Goal: Complete application form: Complete application form

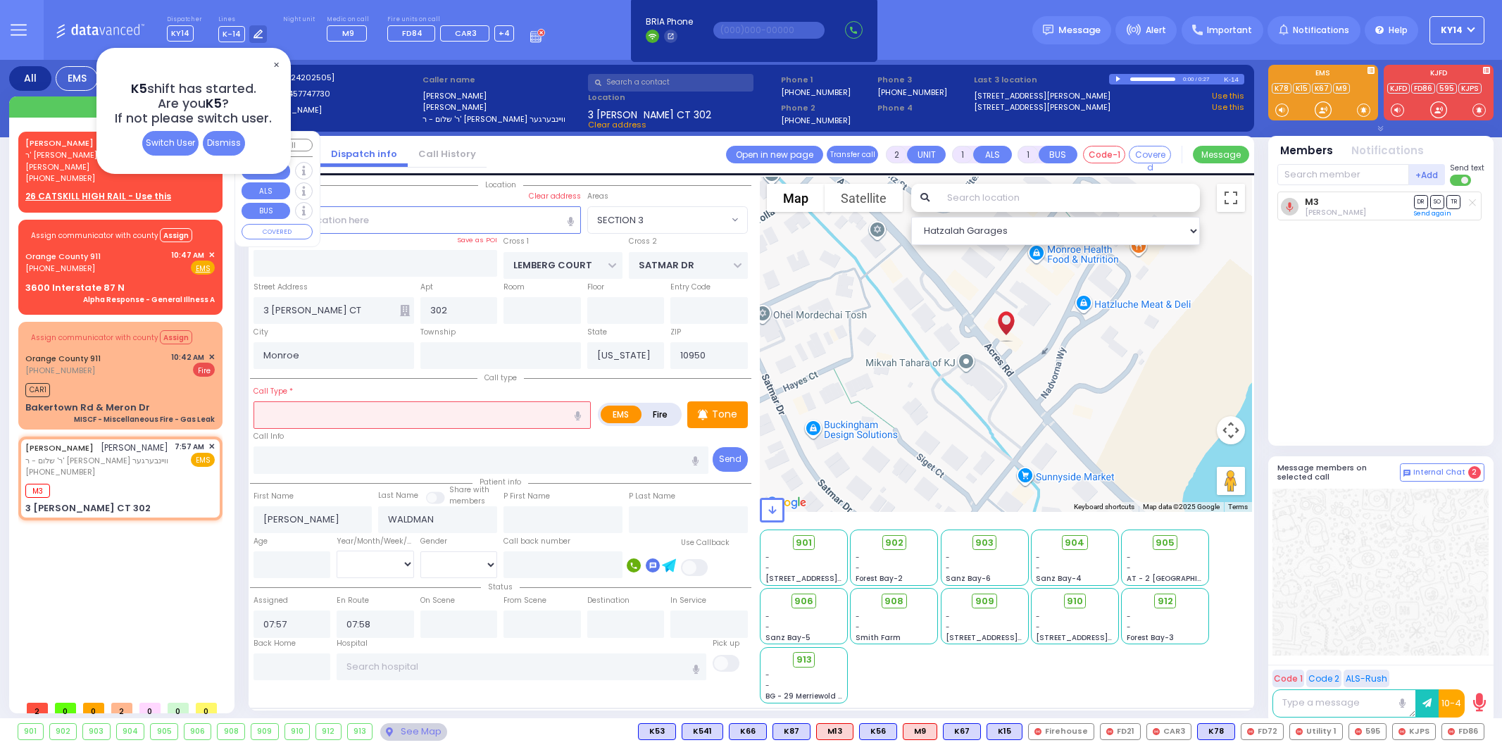
select select "SECTION 3"
select select
click at [275, 63] on span "✕" at bounding box center [275, 65] width 11 height 16
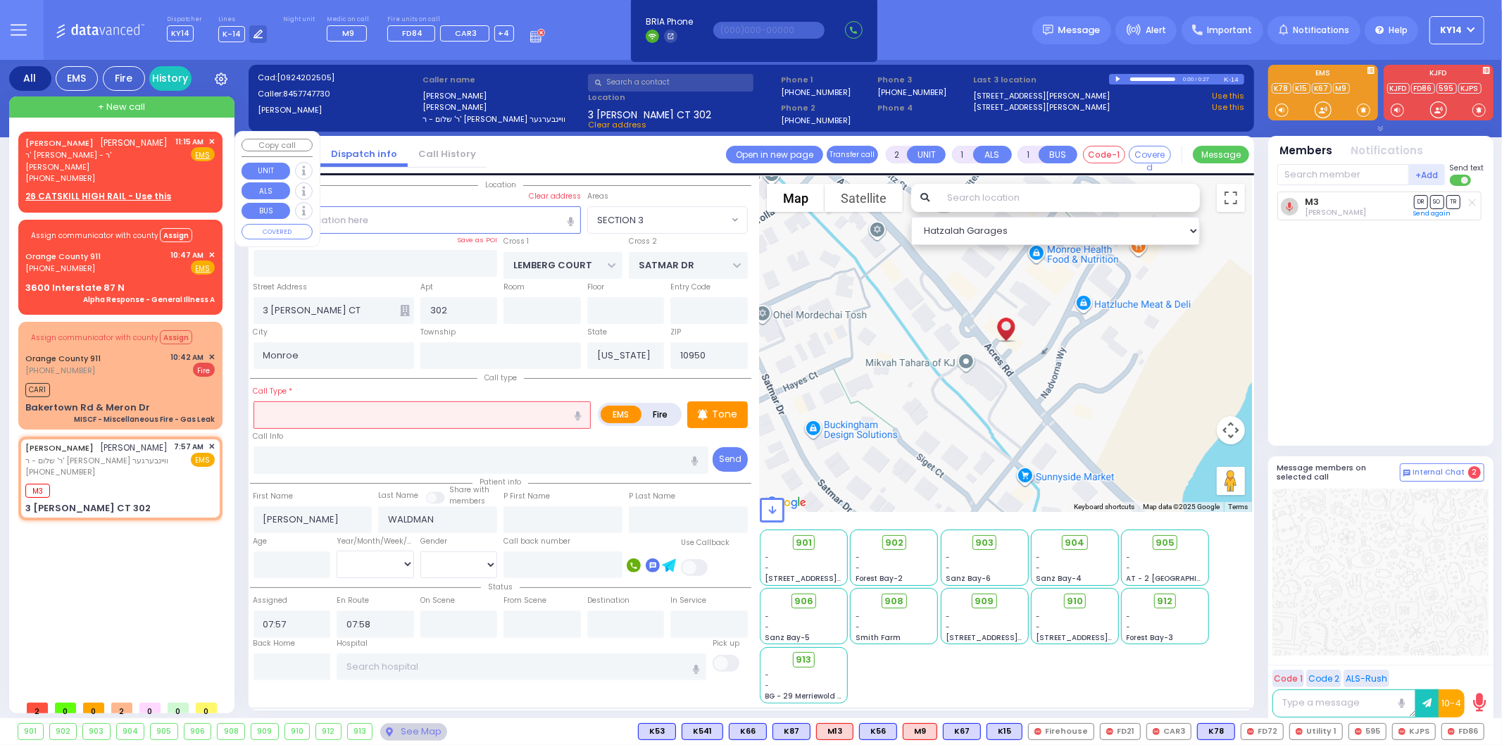
click at [210, 141] on span "✕" at bounding box center [211, 142] width 6 height 12
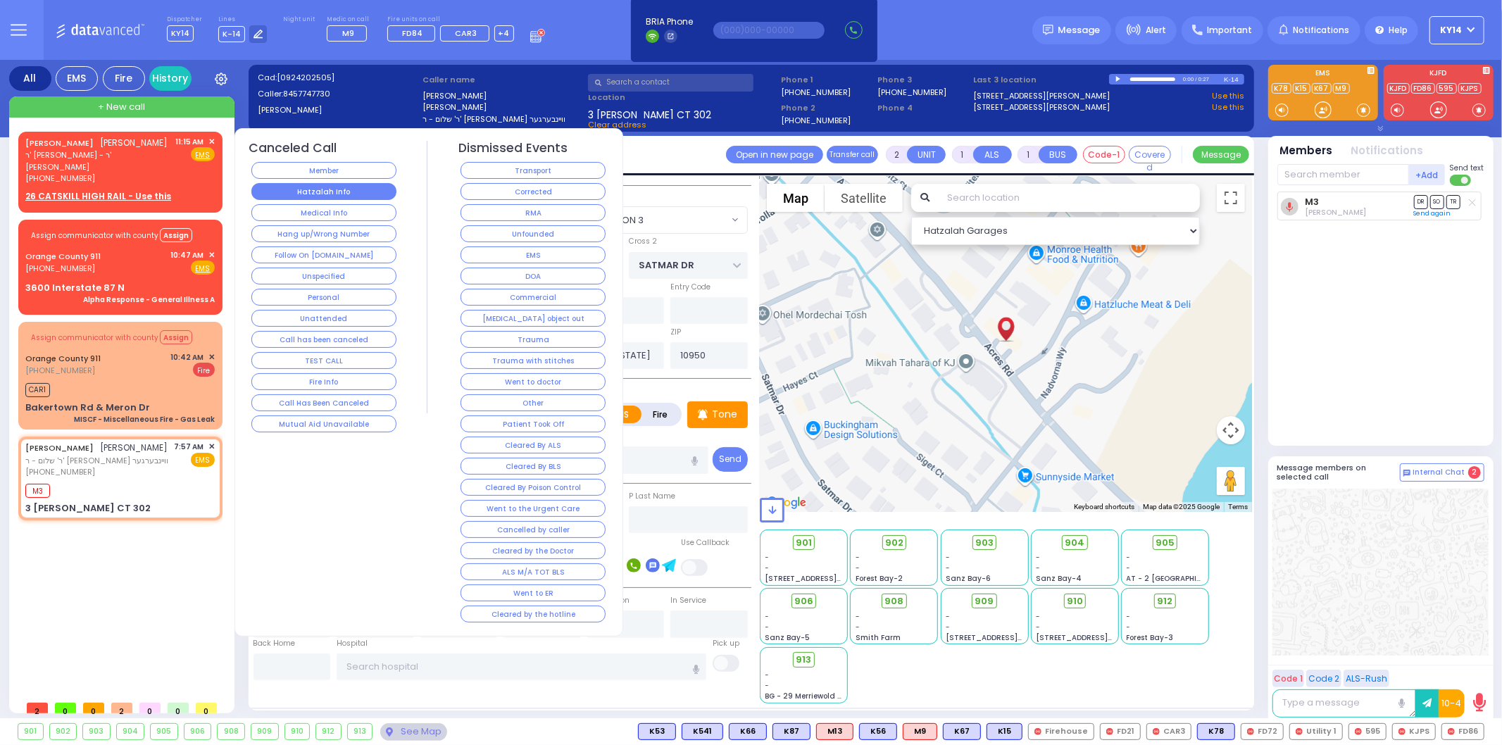
click at [340, 192] on button "Hatzalah Info" at bounding box center [323, 191] width 145 height 17
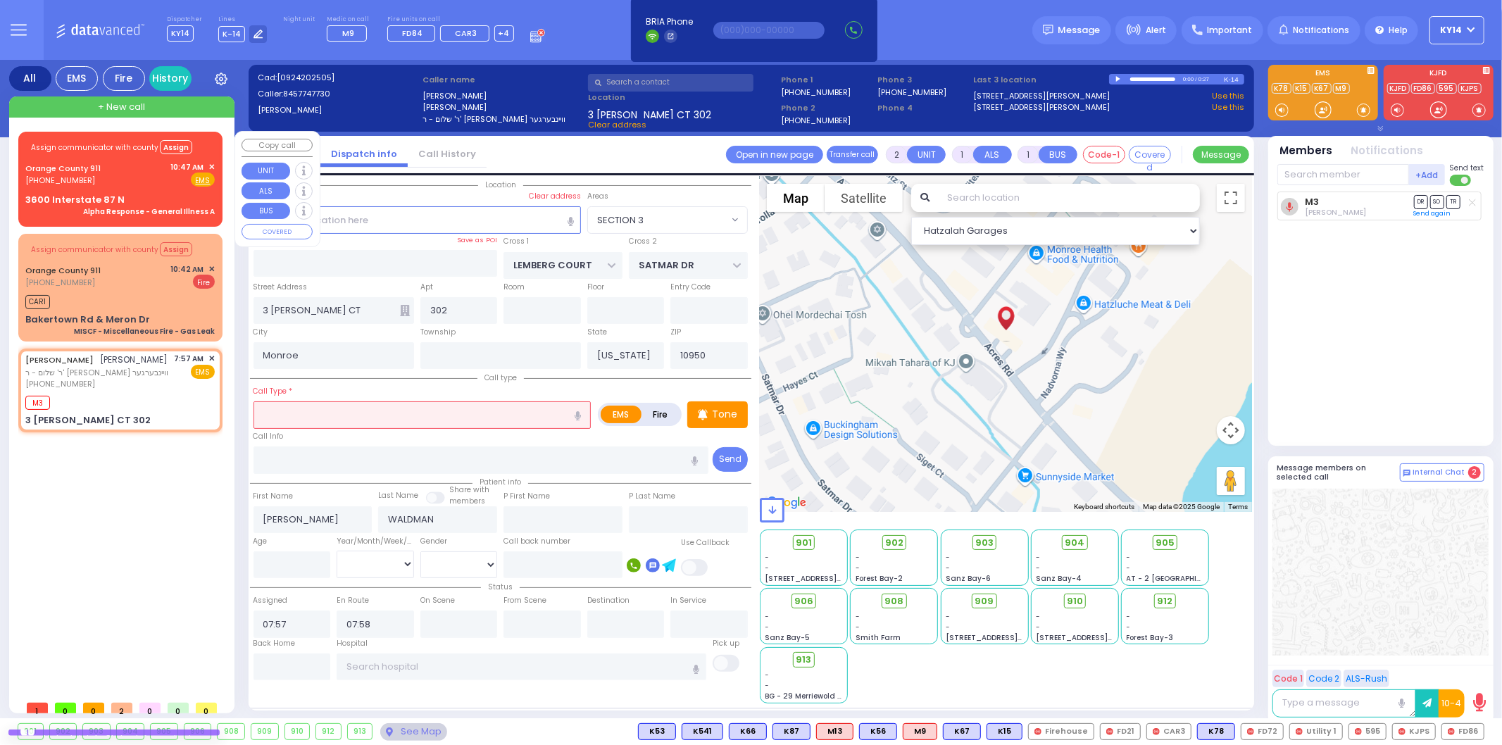
click at [210, 163] on span "✕" at bounding box center [211, 167] width 6 height 12
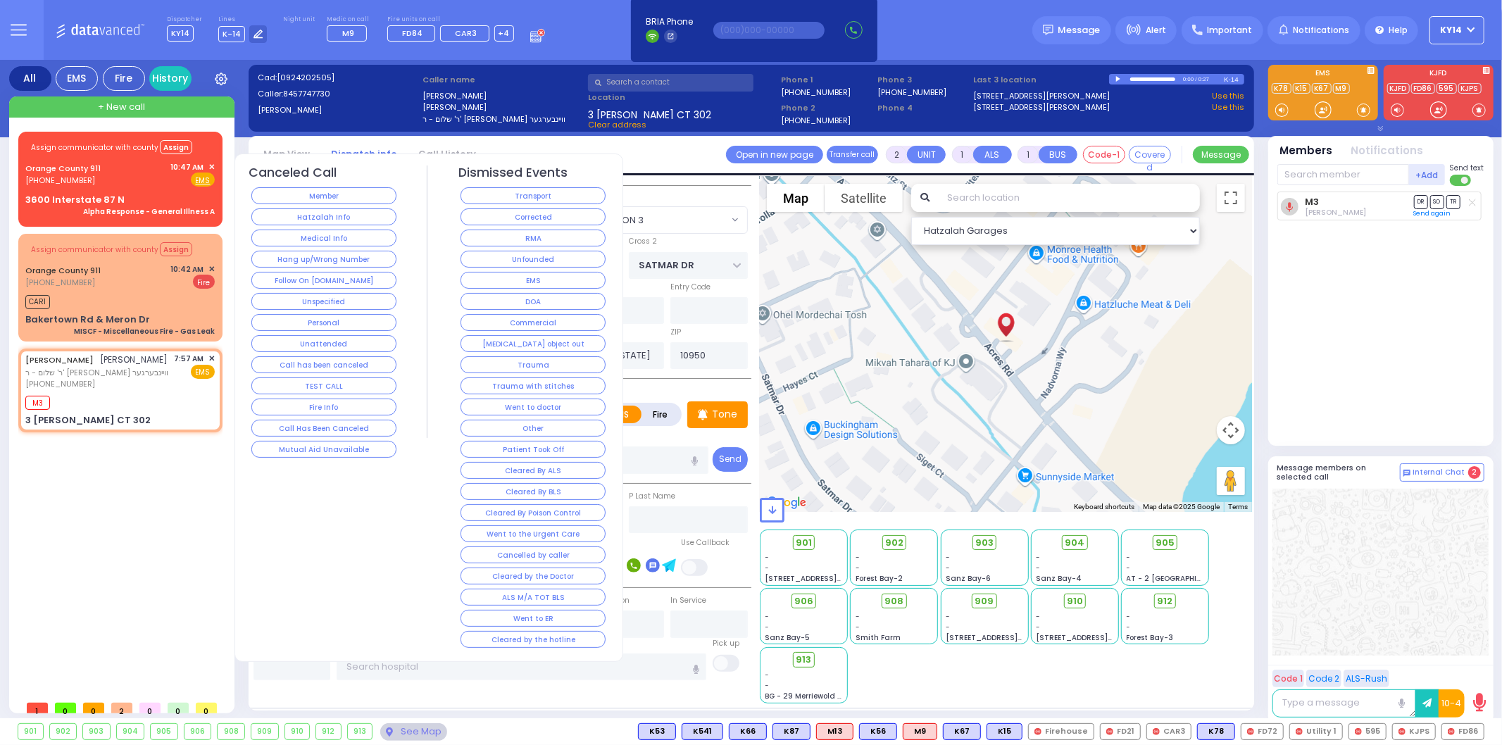
click at [306, 219] on button "Hatzalah Info" at bounding box center [323, 216] width 145 height 17
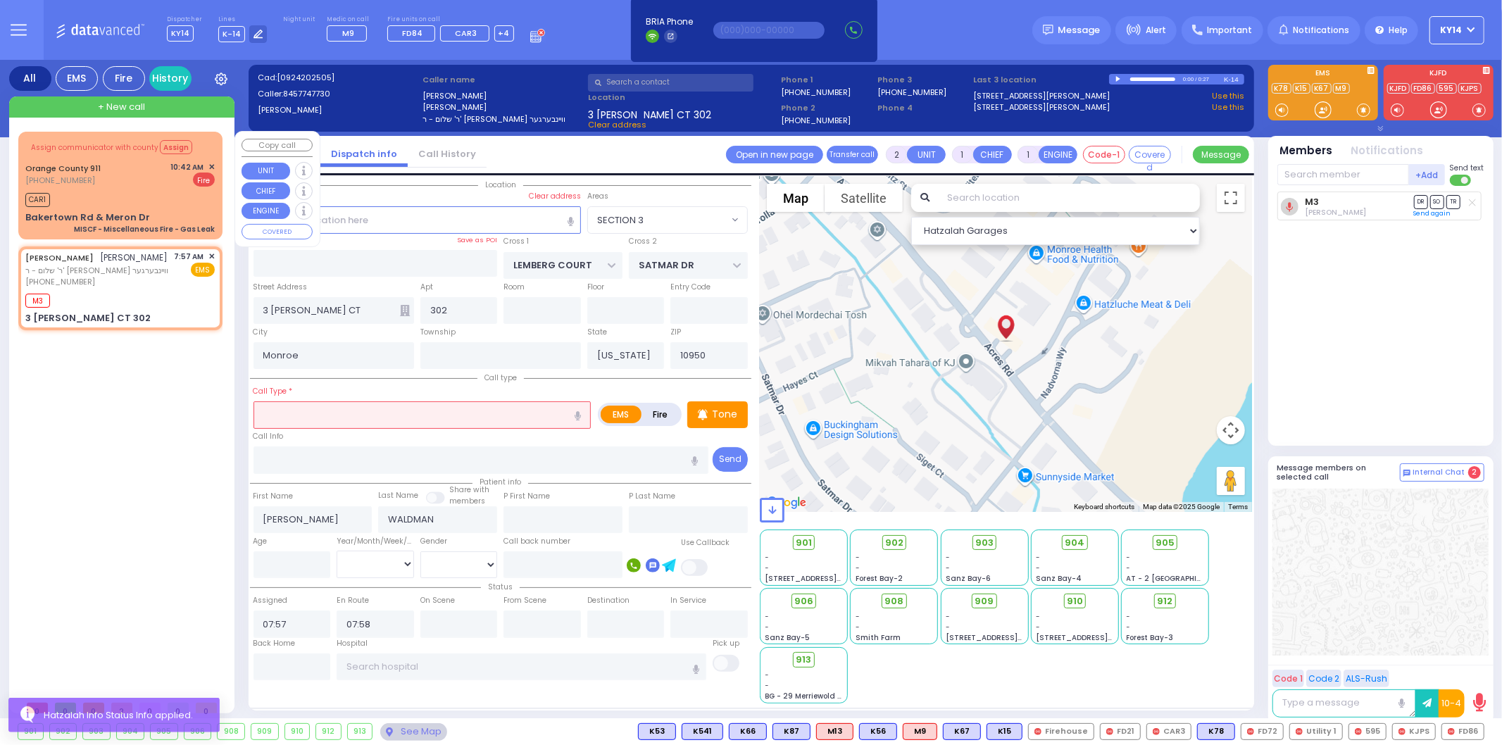
click at [213, 165] on span "✕" at bounding box center [211, 167] width 6 height 12
click at [213, 164] on span "✕" at bounding box center [211, 167] width 6 height 12
click at [211, 162] on span "✕" at bounding box center [211, 167] width 6 height 12
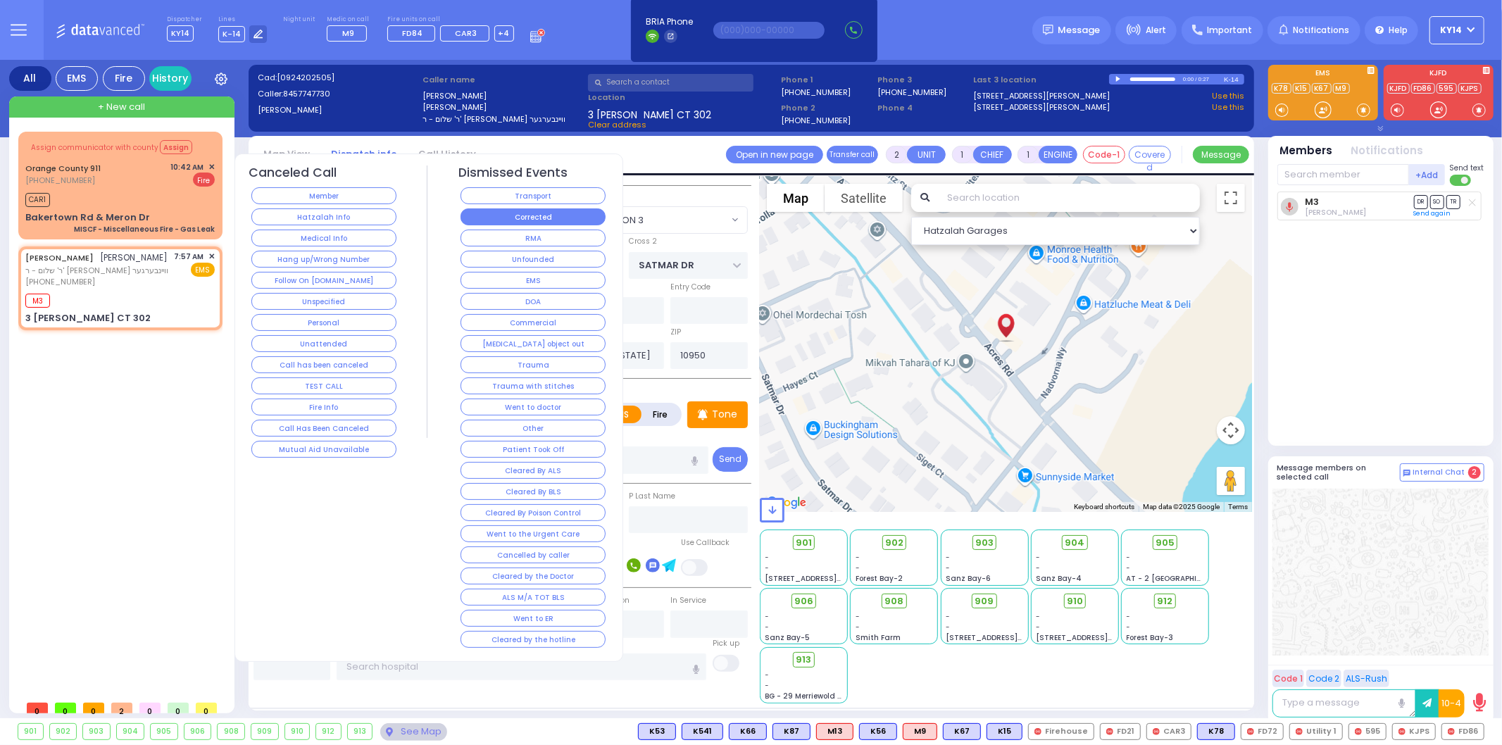
click at [526, 218] on button "Corrected" at bounding box center [533, 216] width 145 height 17
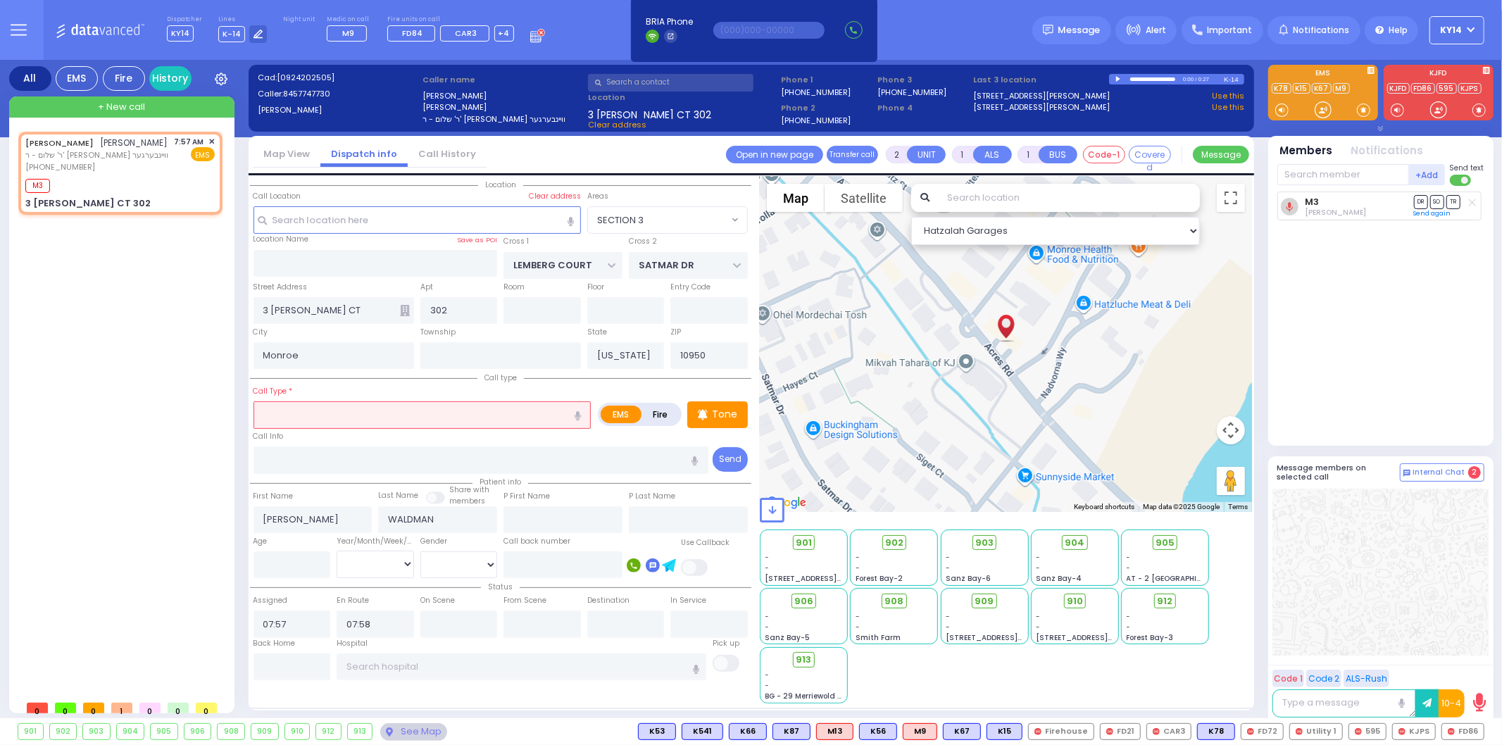
click at [320, 401] on input "text" at bounding box center [423, 414] width 338 height 27
type input "suply"
select select
radio input "true"
select select
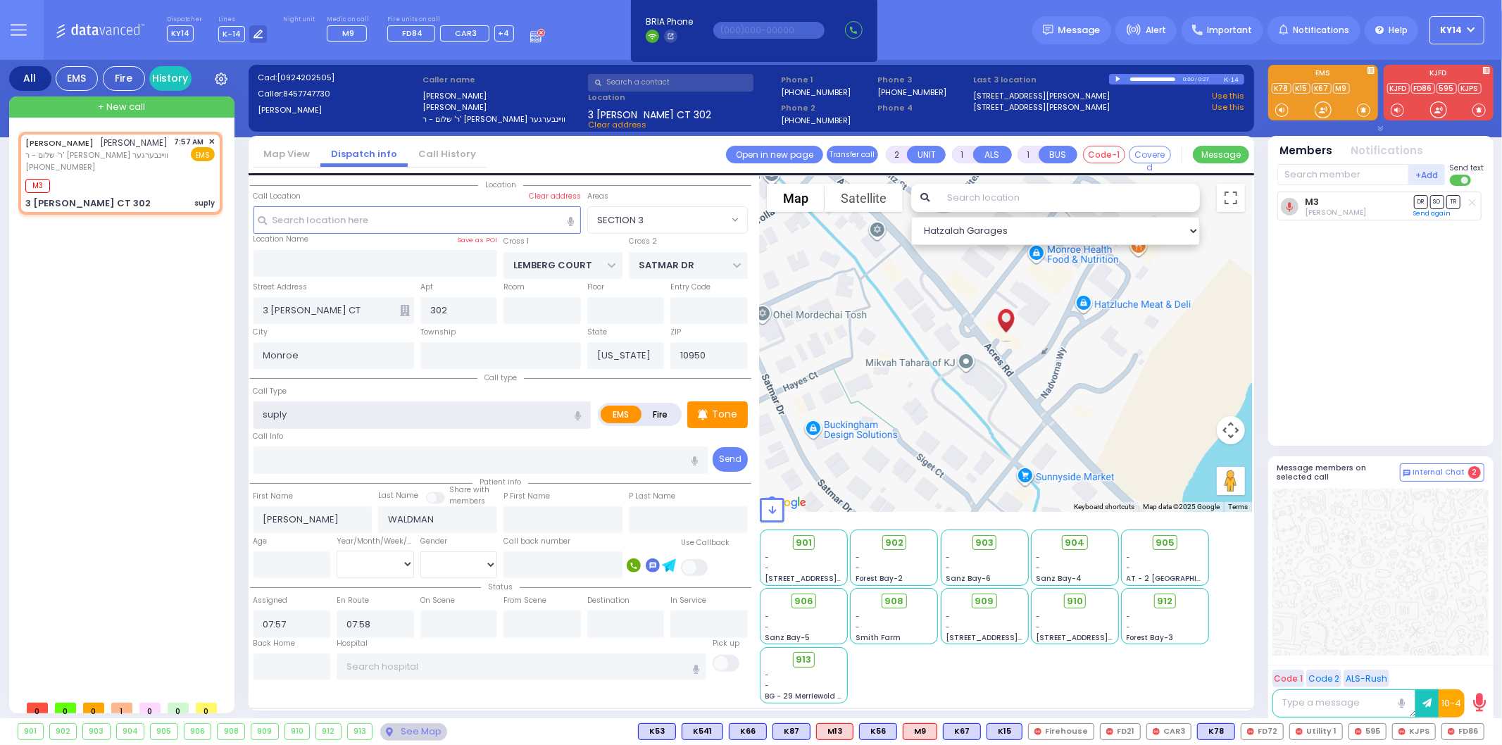
select select "Hatzalah Garages"
select select "SECTION 3"
type input "suply"
click at [215, 139] on div "[PERSON_NAME] [PERSON_NAME] ר' שלום - ר' [PERSON_NAME] וויינבערגער [PHONE_NUMBE…" at bounding box center [120, 173] width 199 height 79
select select
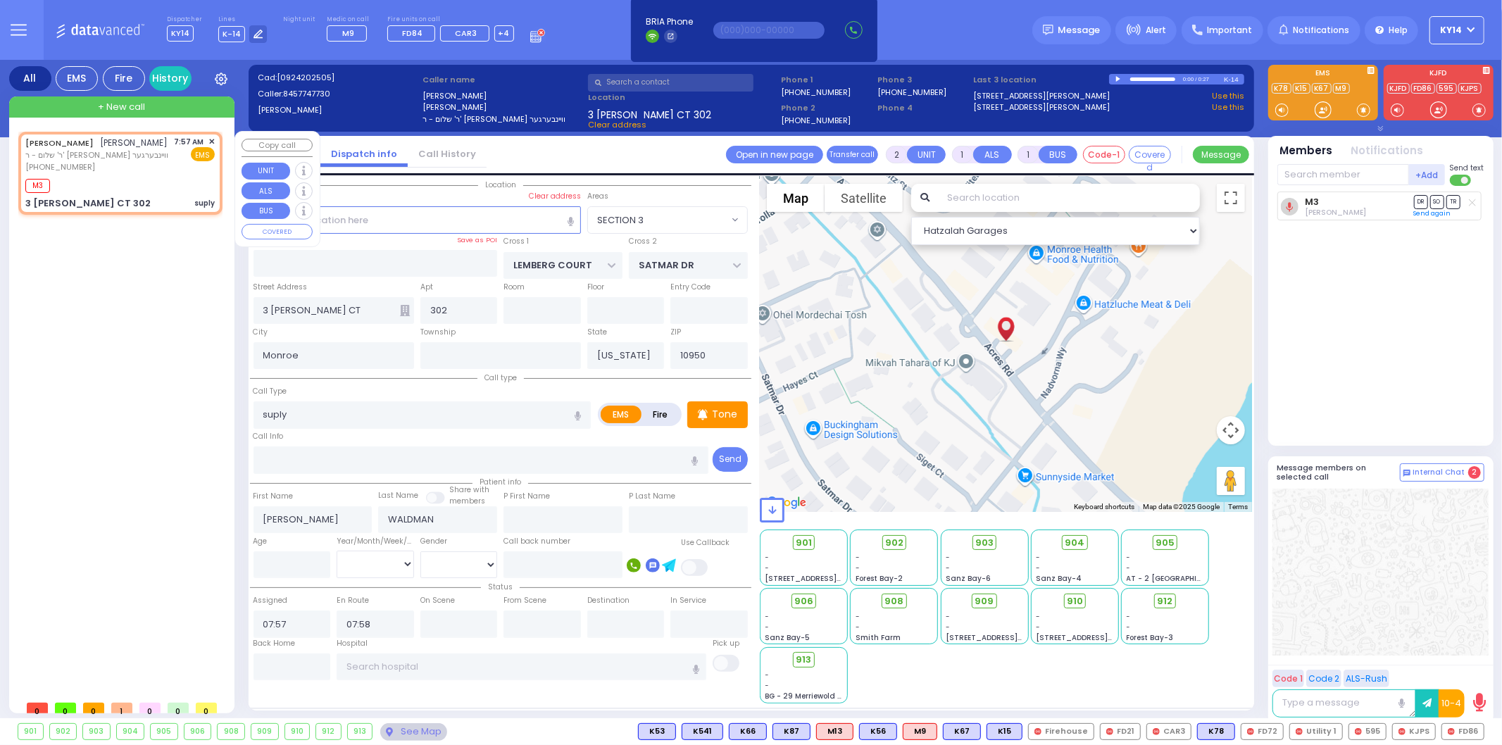
radio input "true"
select select
select select "Hatzalah Garages"
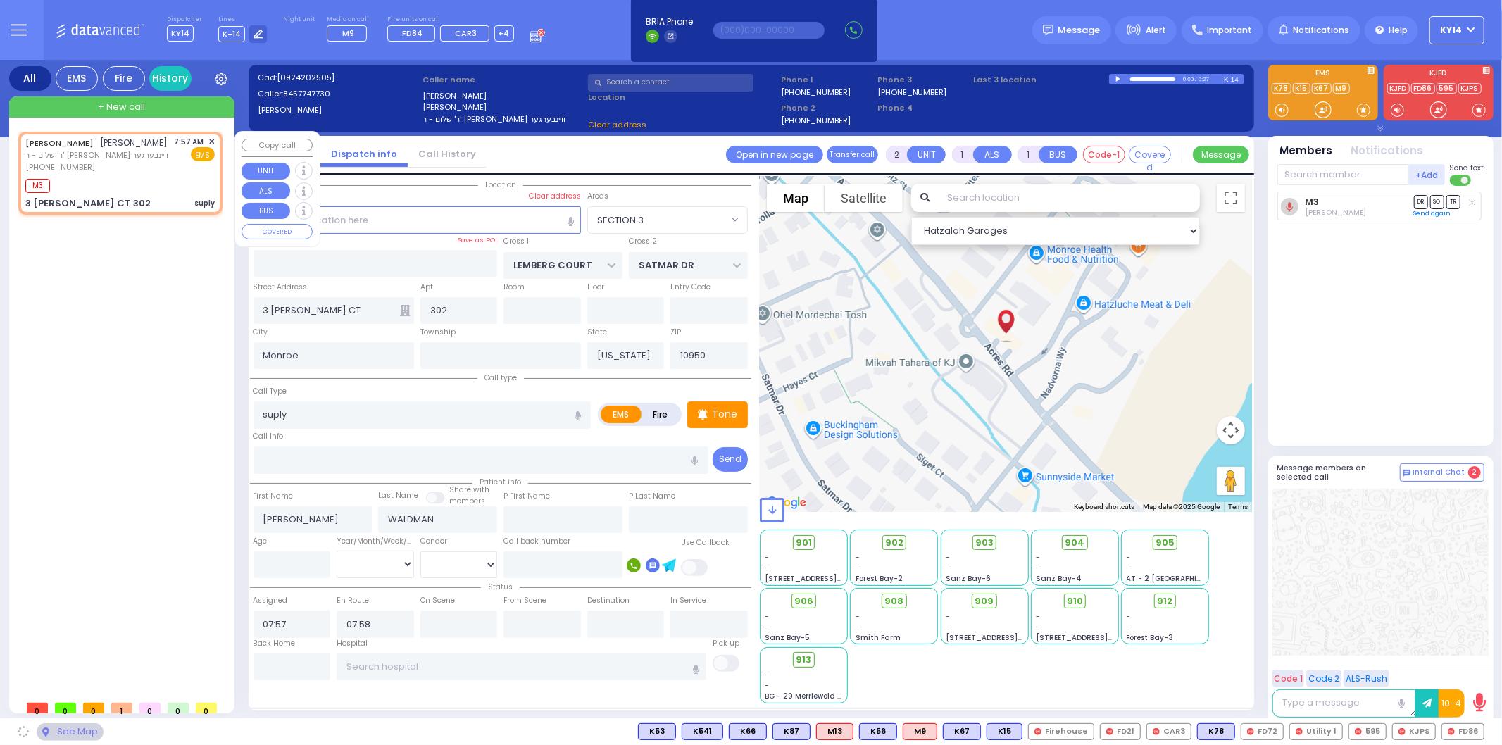
select select
radio input "true"
select select
select select "Hatzalah Garages"
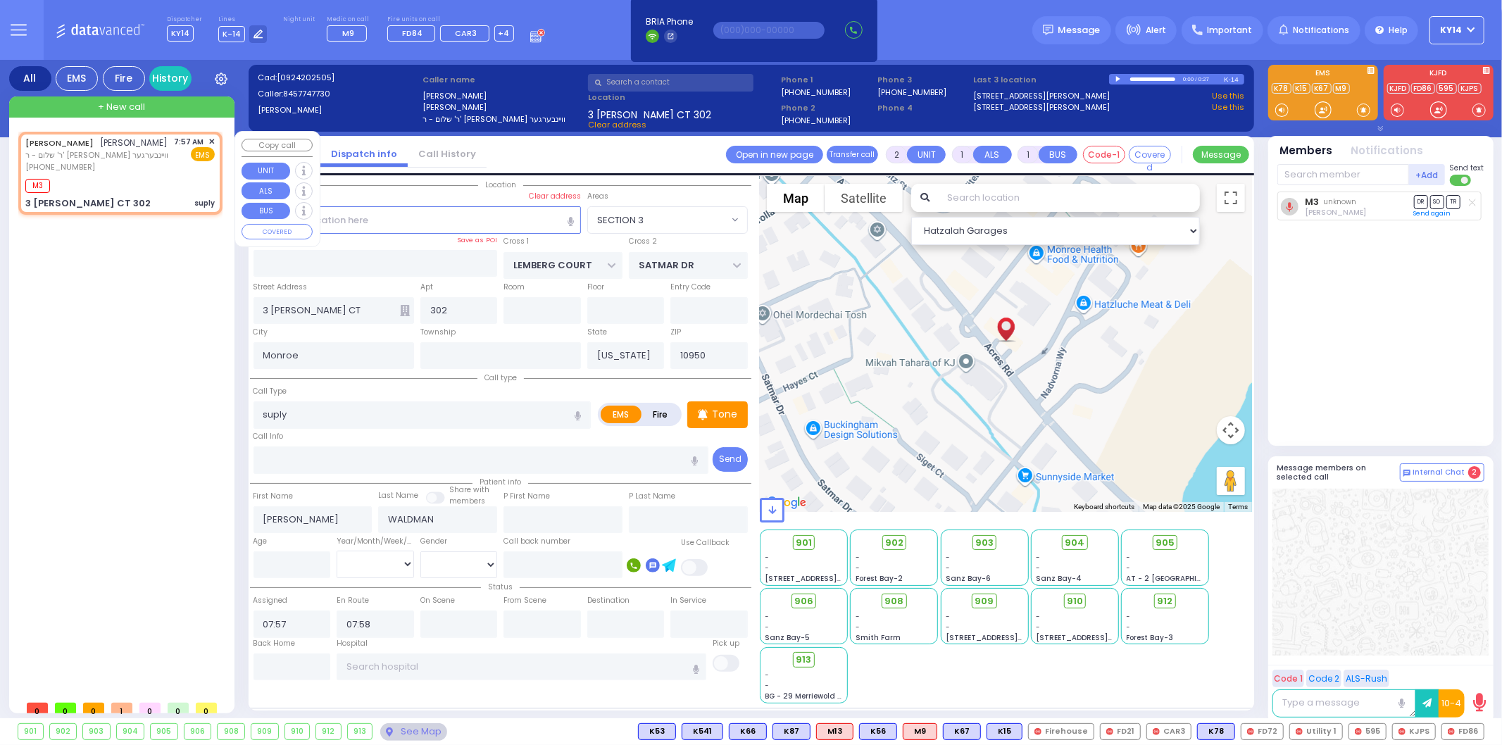
select select "SECTION 3"
click at [212, 138] on span "✕" at bounding box center [211, 142] width 6 height 12
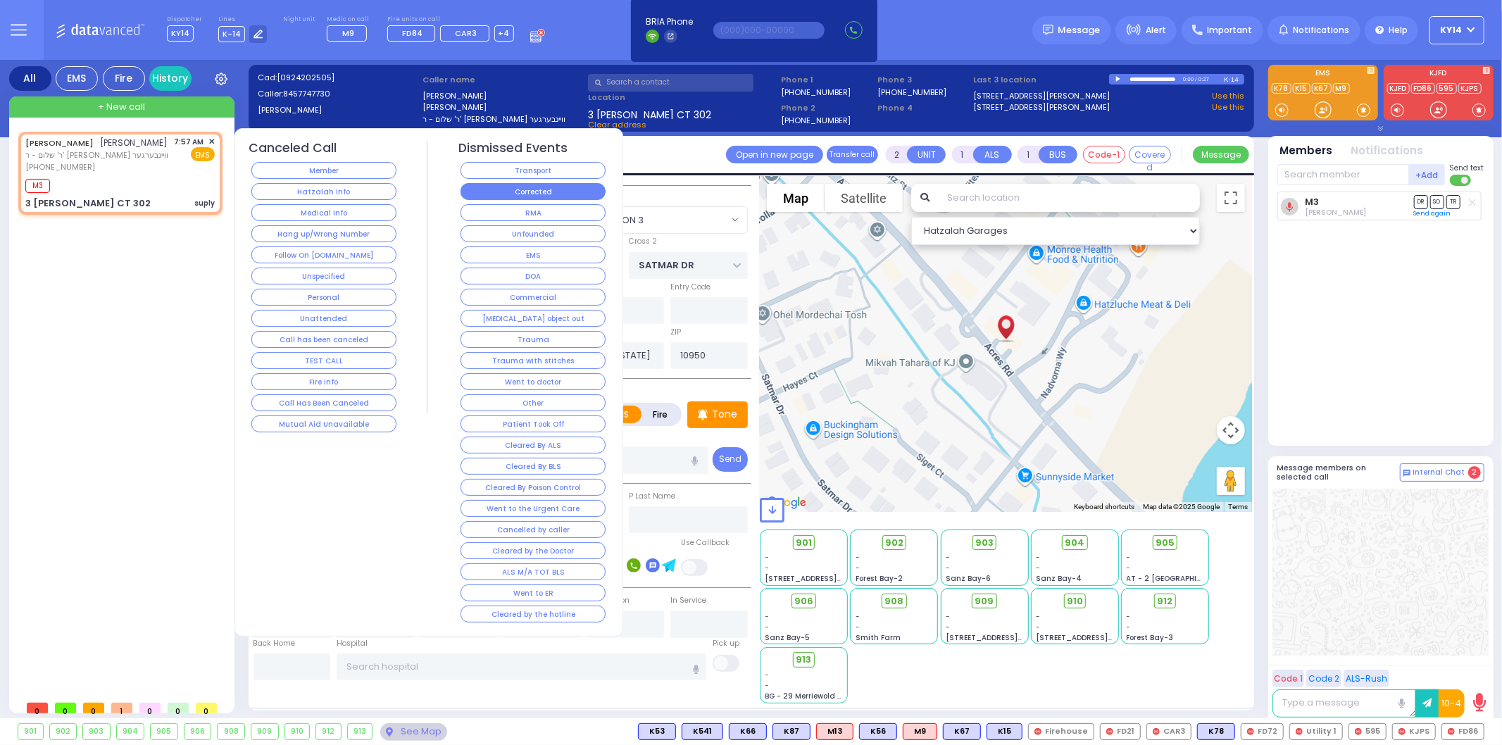
click at [537, 187] on button "Corrected" at bounding box center [533, 191] width 145 height 17
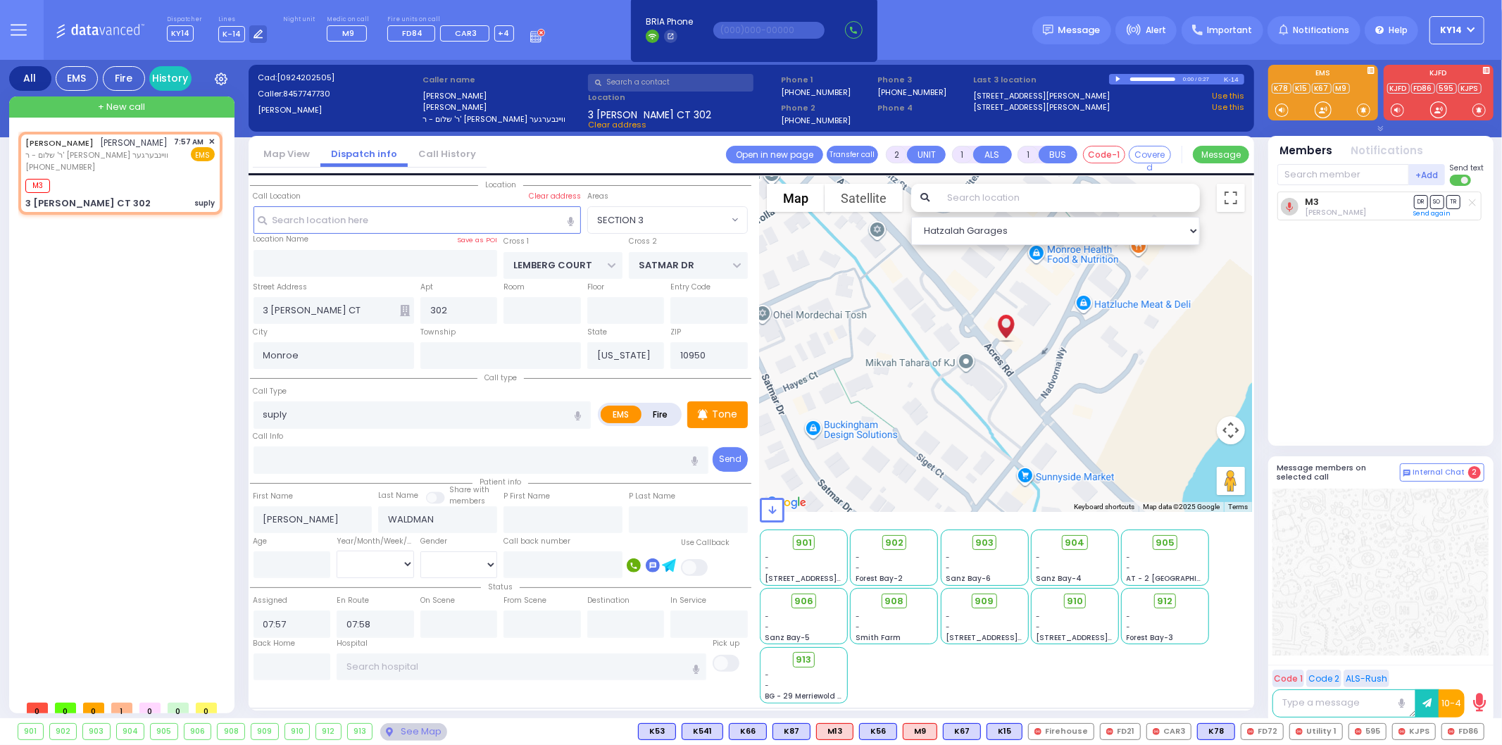
select select
radio input "true"
select select
